Goal: Task Accomplishment & Management: Manage account settings

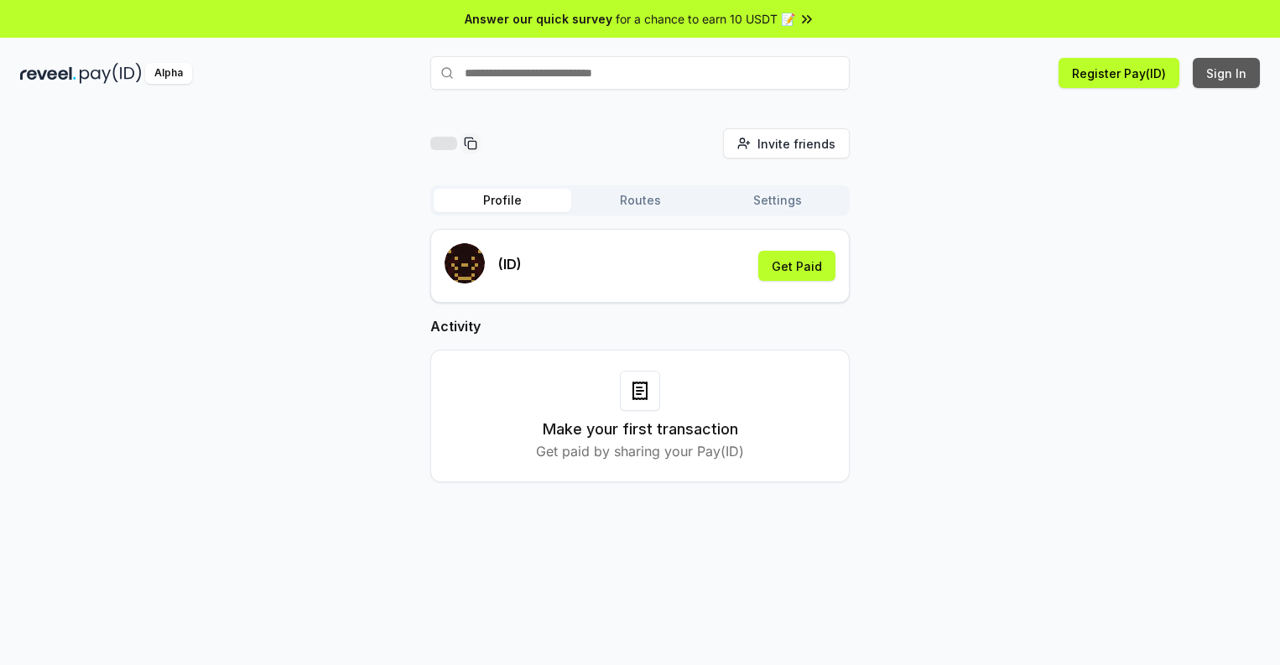
click at [1227, 73] on button "Sign In" at bounding box center [1226, 73] width 67 height 30
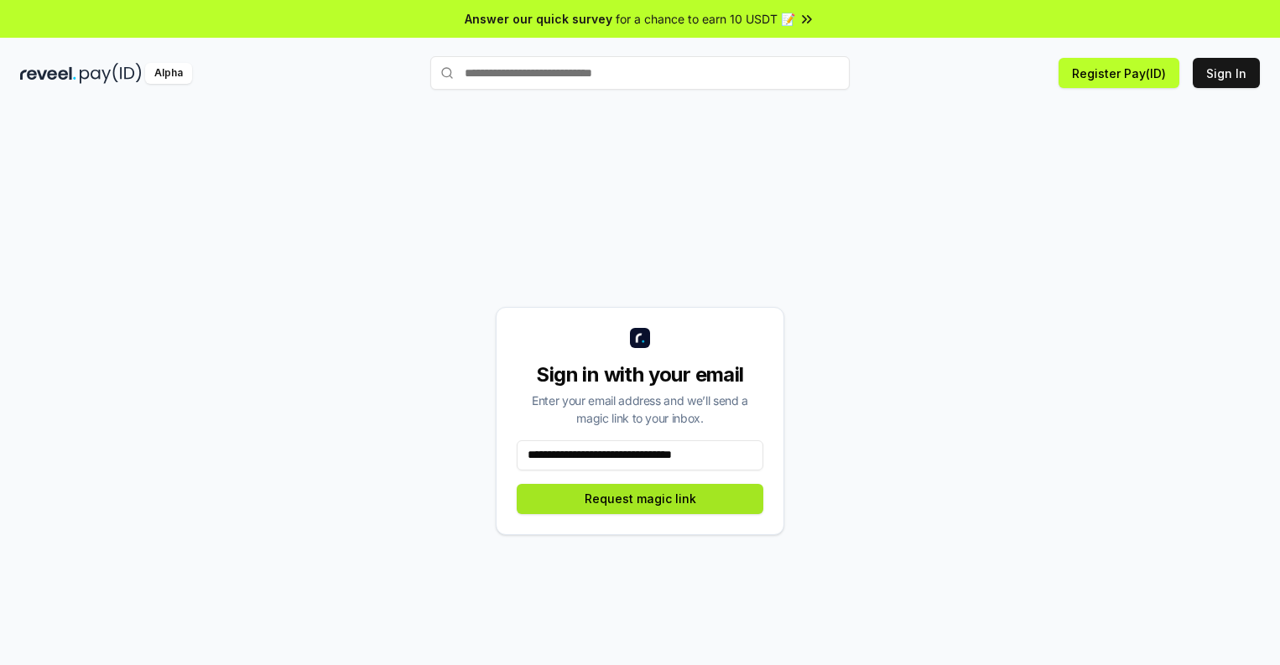
type input "**********"
click at [640, 498] on button "Request magic link" at bounding box center [640, 499] width 247 height 30
